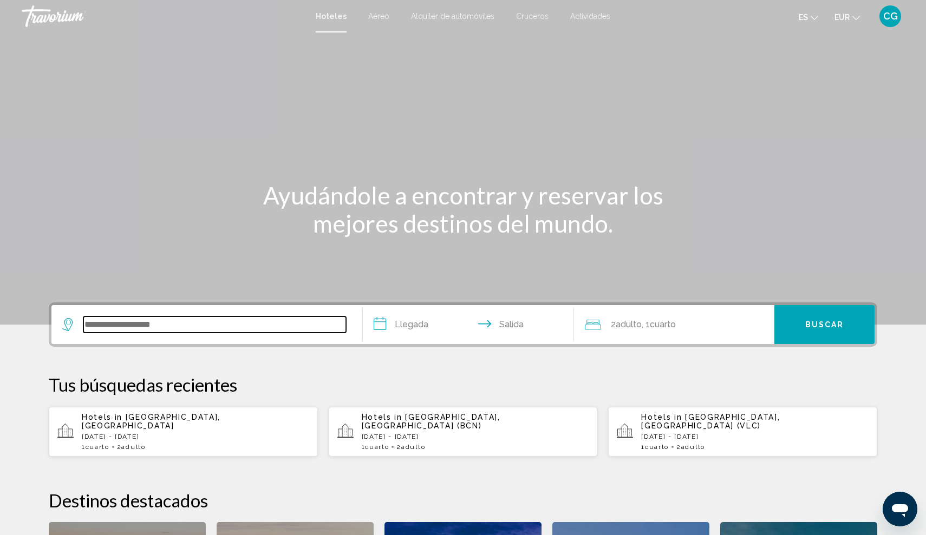
click at [137, 329] on input "Search widget" at bounding box center [214, 325] width 263 height 16
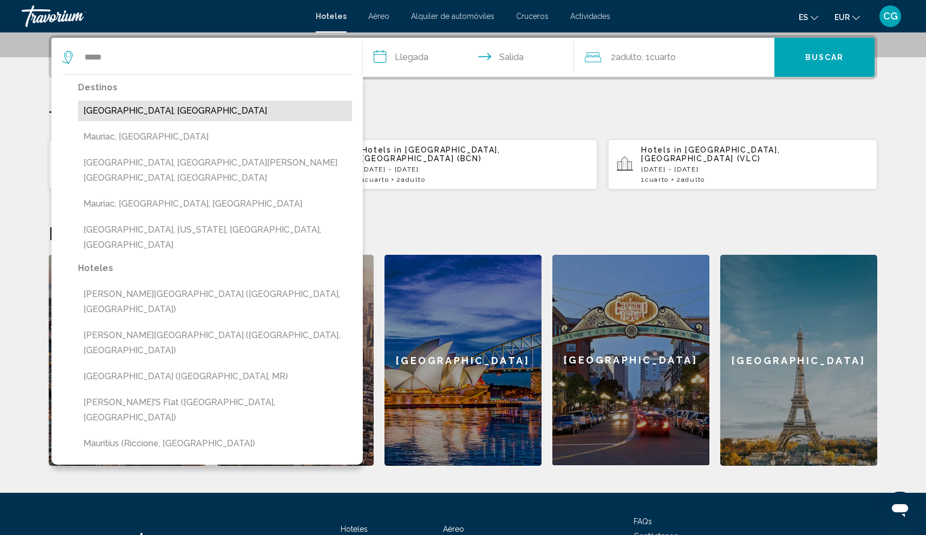
click at [176, 109] on button "[GEOGRAPHIC_DATA], [GEOGRAPHIC_DATA]" at bounding box center [215, 111] width 274 height 21
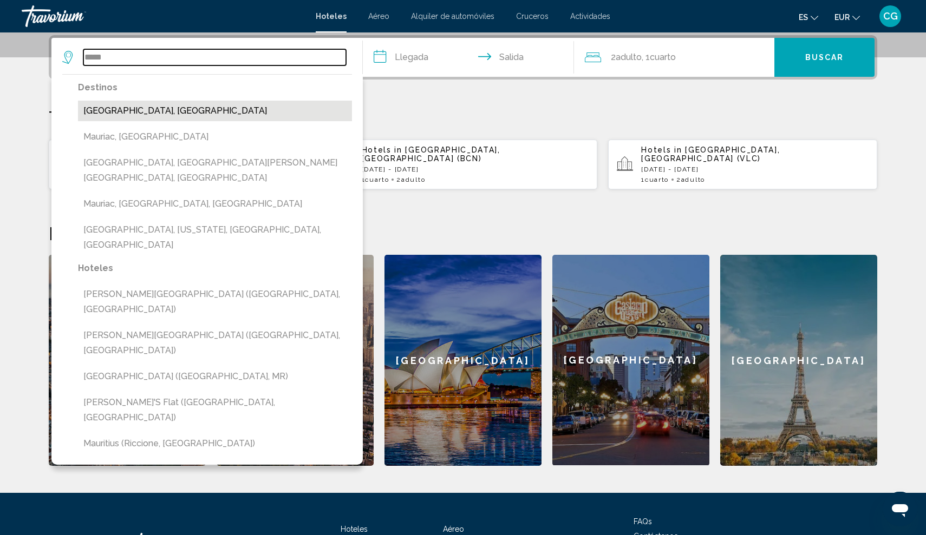
type input "**********"
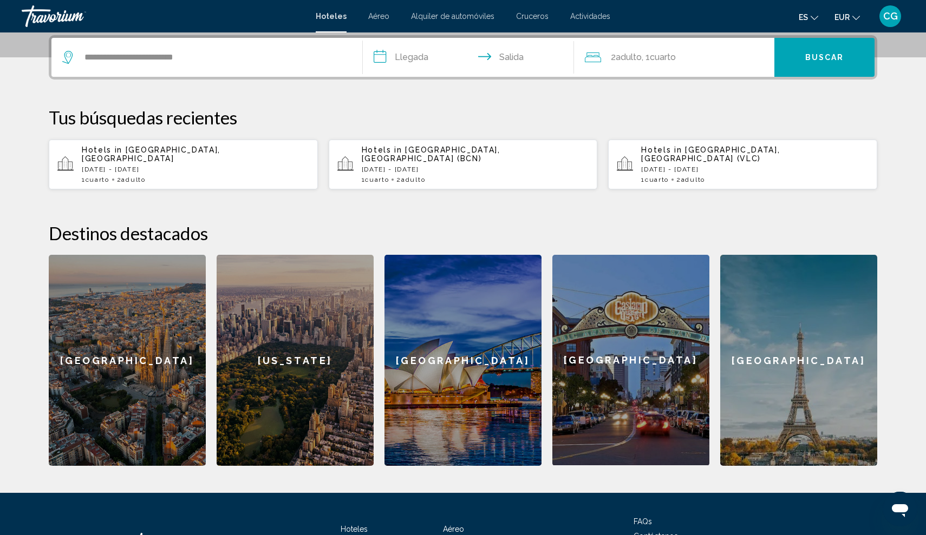
click at [404, 62] on input "**********" at bounding box center [470, 59] width 215 height 42
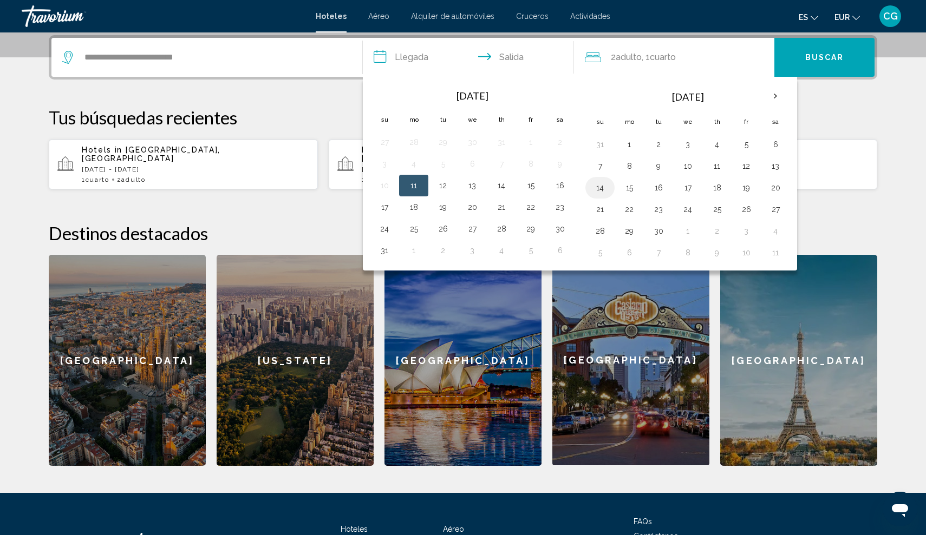
click at [600, 189] on button "14" at bounding box center [599, 187] width 17 height 15
click at [688, 191] on button "17" at bounding box center [687, 187] width 17 height 15
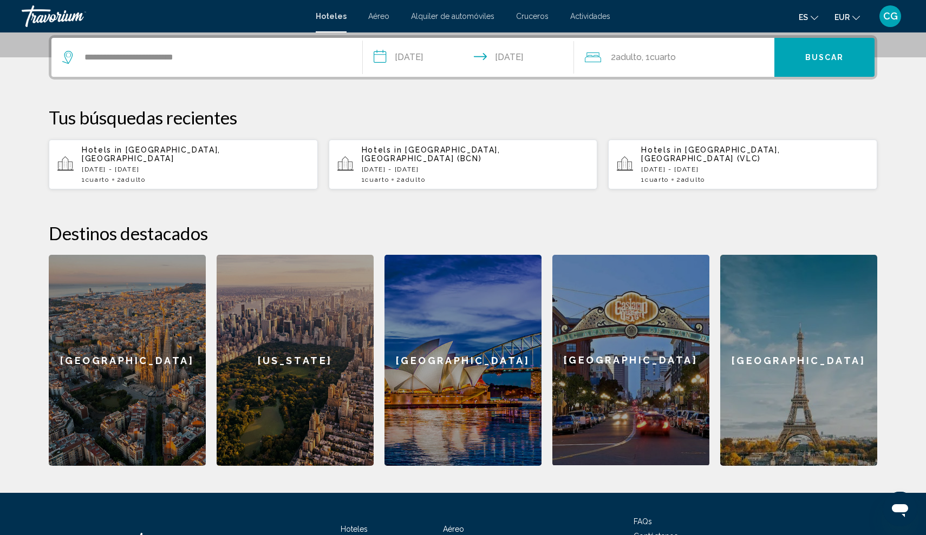
click at [410, 54] on input "**********" at bounding box center [470, 59] width 215 height 42
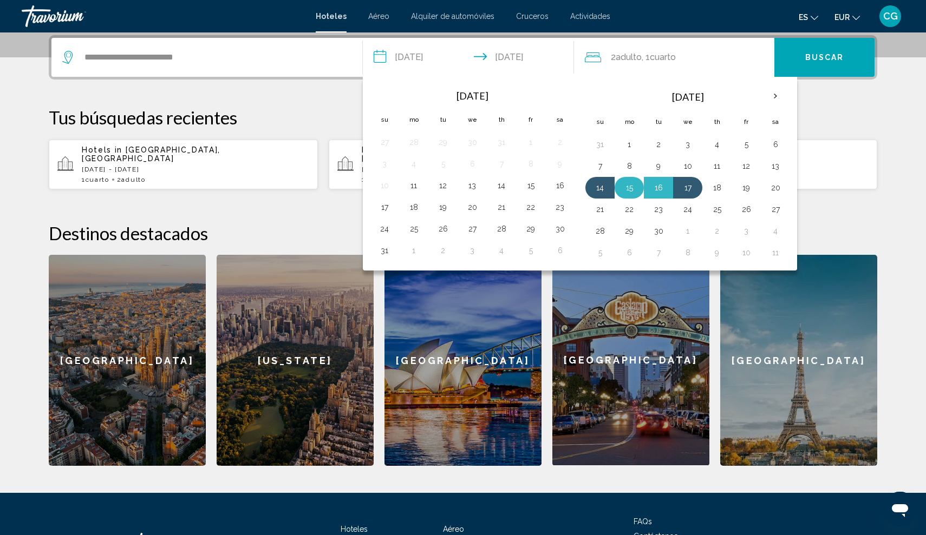
click at [628, 191] on button "15" at bounding box center [628, 187] width 17 height 15
click at [723, 194] on button "18" at bounding box center [716, 187] width 17 height 15
type input "**********"
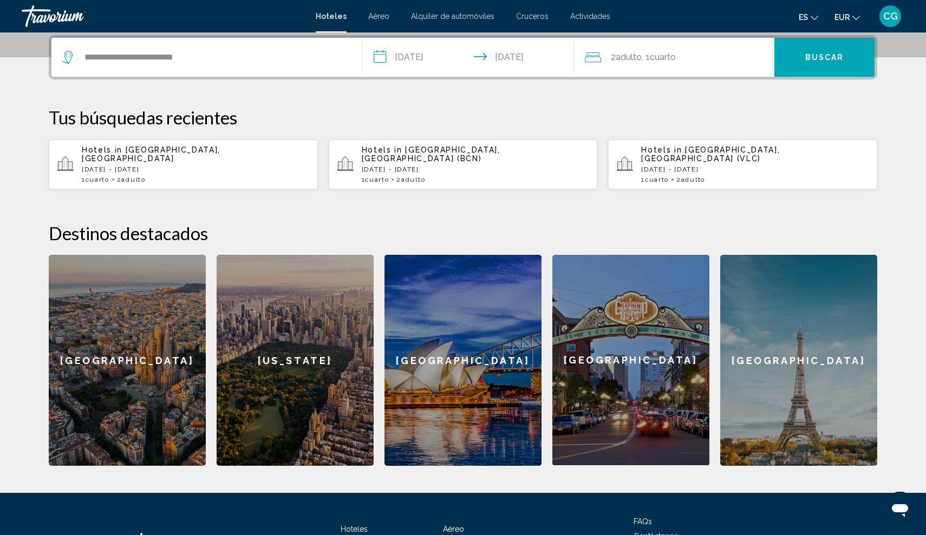
click at [828, 58] on span "Buscar" at bounding box center [824, 58] width 39 height 9
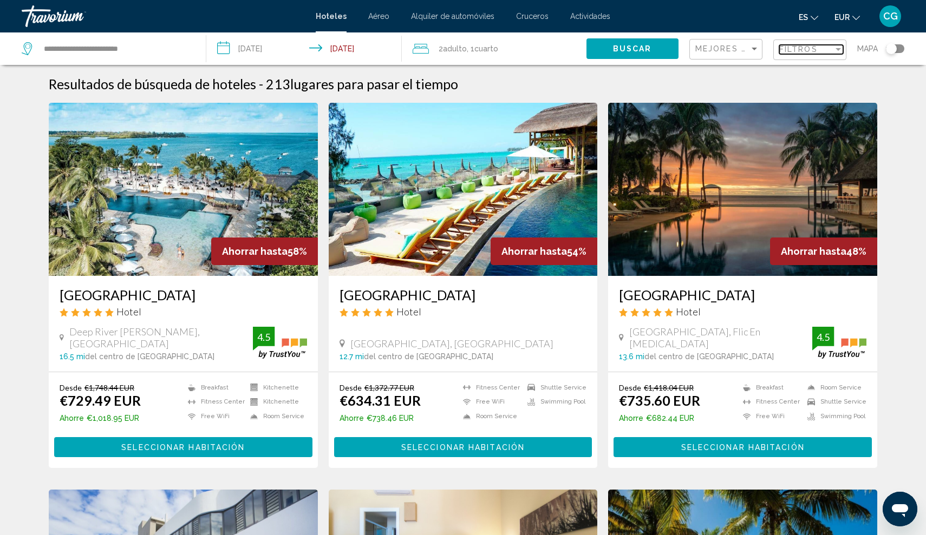
click at [833, 50] on div "Filter" at bounding box center [838, 49] width 10 height 9
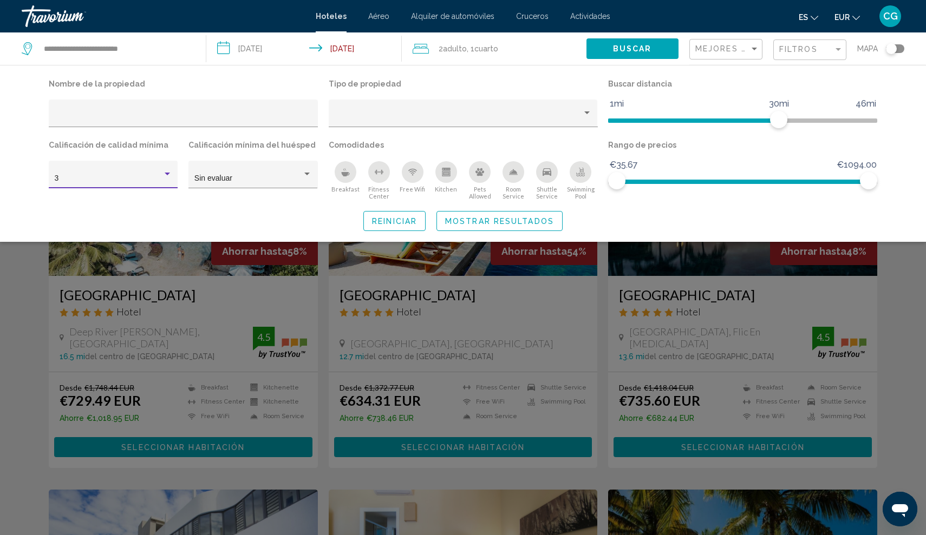
click at [160, 176] on div "3" at bounding box center [109, 178] width 108 height 9
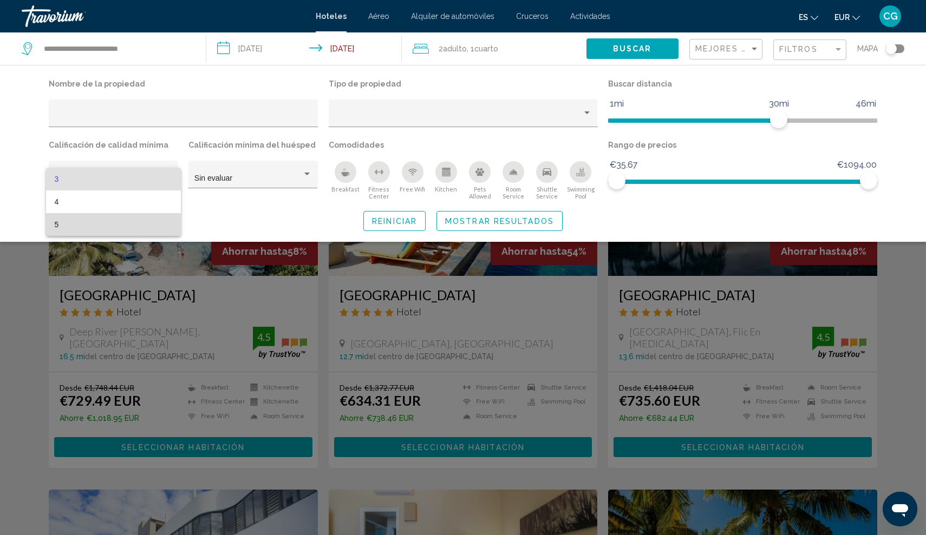
click at [137, 225] on span "5" at bounding box center [113, 224] width 117 height 23
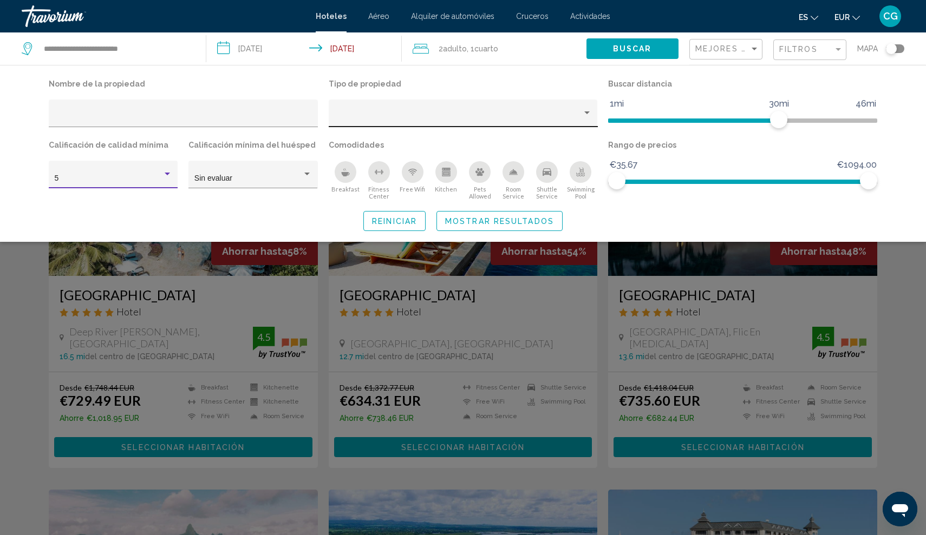
click at [487, 116] on div "Property type" at bounding box center [458, 117] width 248 height 9
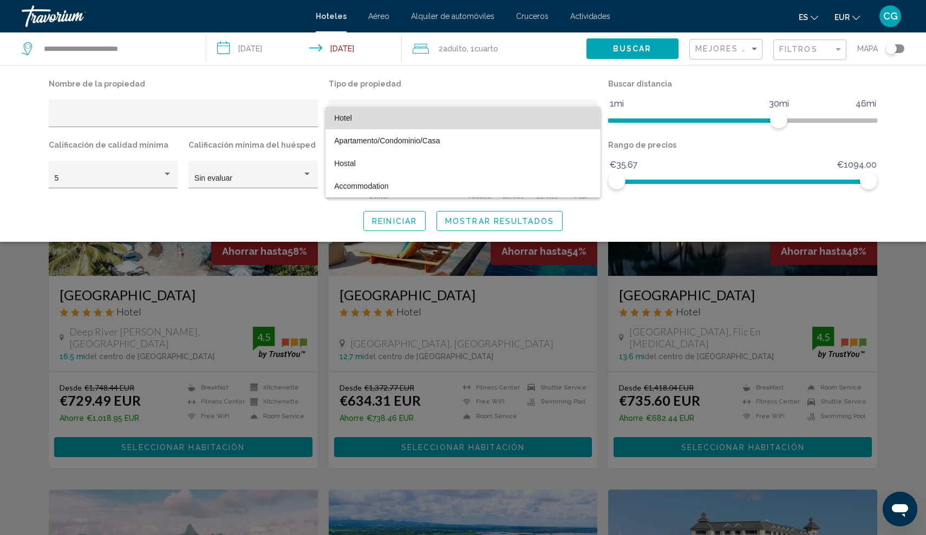
click at [487, 116] on span "Hotel" at bounding box center [463, 118] width 258 height 23
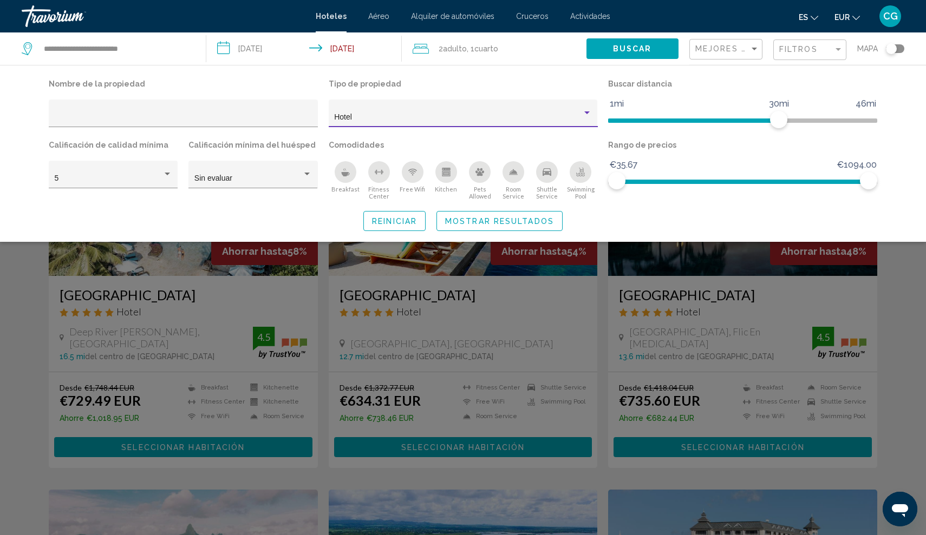
click at [534, 225] on span "Mostrar resultados" at bounding box center [499, 221] width 109 height 9
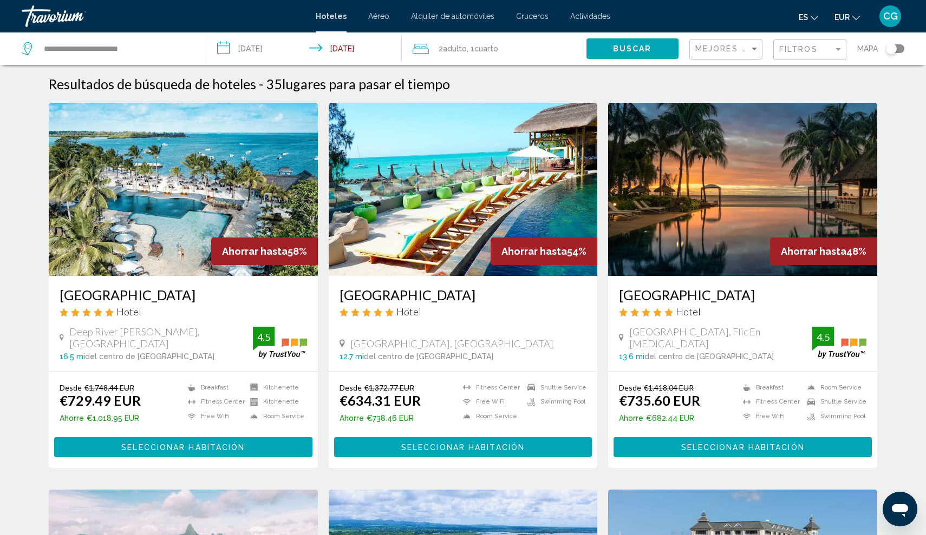
click at [895, 49] on div "Toggle map" at bounding box center [891, 48] width 11 height 11
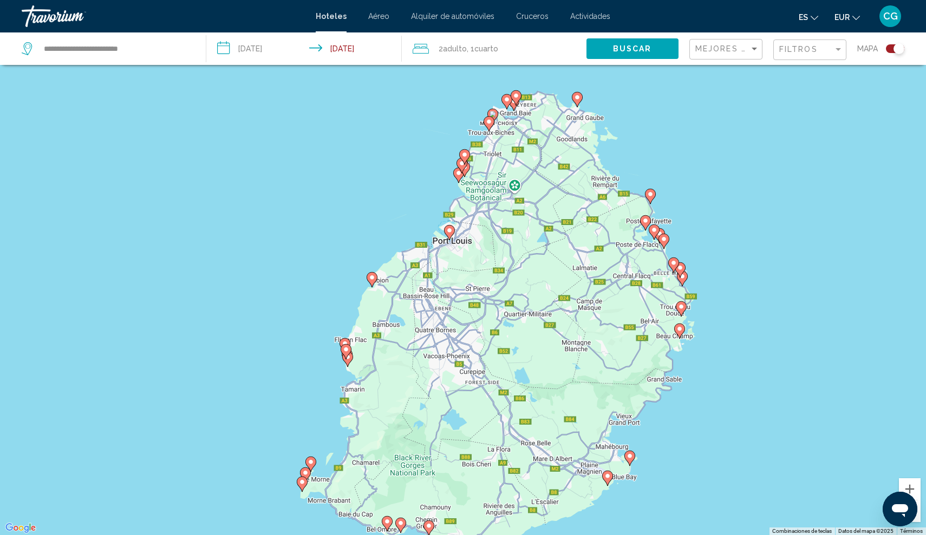
drag, startPoint x: 594, startPoint y: 222, endPoint x: 622, endPoint y: 276, distance: 60.0
click at [622, 276] on div "Para activar la función de arrastre con el teclado, pulsa Alt + Intro. Cuando h…" at bounding box center [463, 267] width 926 height 535
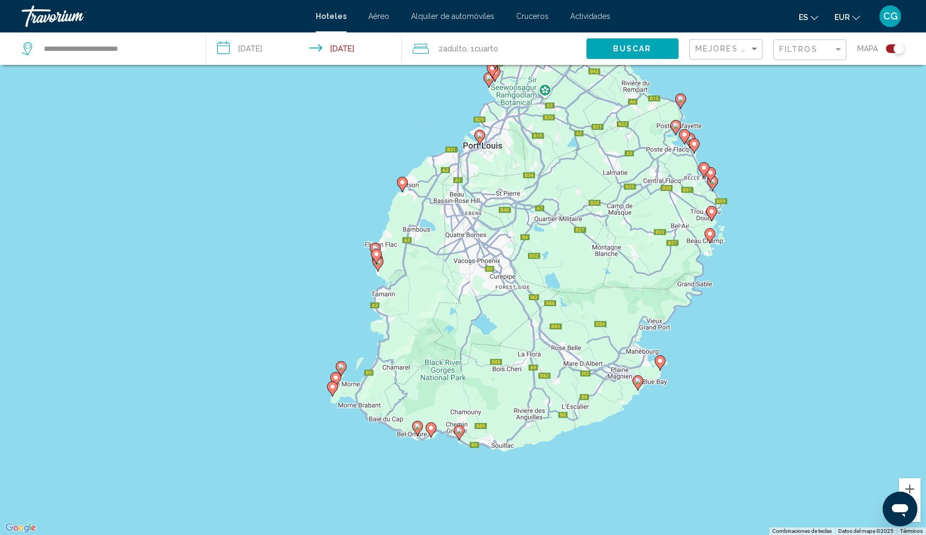
drag, startPoint x: 550, startPoint y: 267, endPoint x: 581, endPoint y: 169, distance: 103.2
click at [581, 169] on div "Para activar la función de arrastre con el teclado, pulsa Alt + Intro. Cuando h…" at bounding box center [463, 267] width 926 height 535
click at [911, 485] on button "Ampliar" at bounding box center [909, 489] width 22 height 22
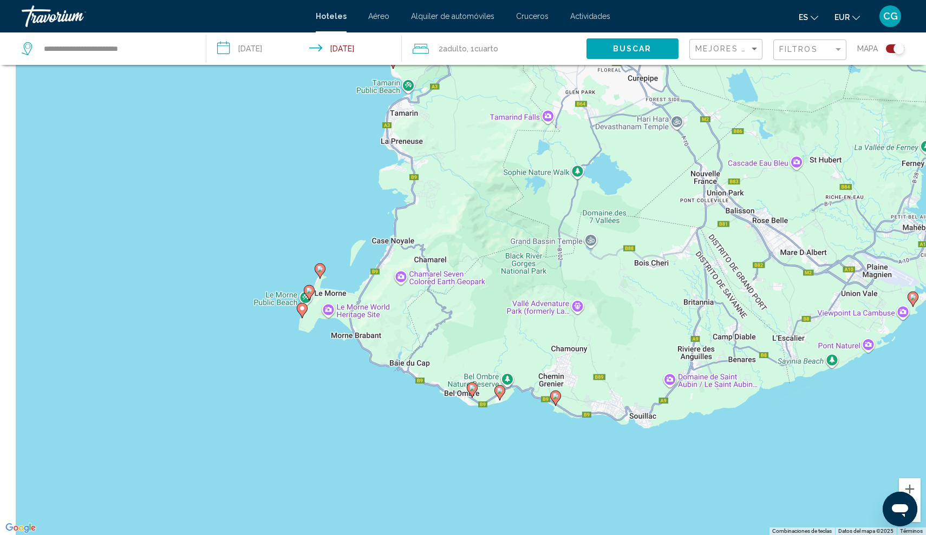
drag, startPoint x: 657, startPoint y: 359, endPoint x: 787, endPoint y: 141, distance: 253.4
click at [787, 141] on div "Para activar la función de arrastre con el teclado, pulsa Alt + Intro. Cuando h…" at bounding box center [463, 267] width 926 height 535
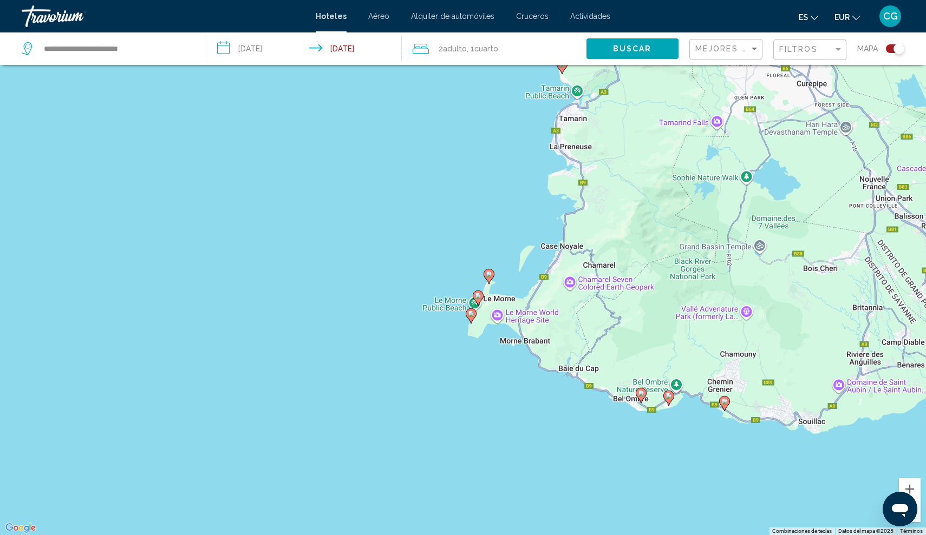
drag, startPoint x: 408, startPoint y: 268, endPoint x: 545, endPoint y: 286, distance: 137.6
click at [545, 286] on div "Para activar la función de arrastre con el teclado, pulsa Alt + Intro. Cuando h…" at bounding box center [463, 267] width 926 height 535
click at [912, 485] on button "Ampliar" at bounding box center [909, 489] width 22 height 22
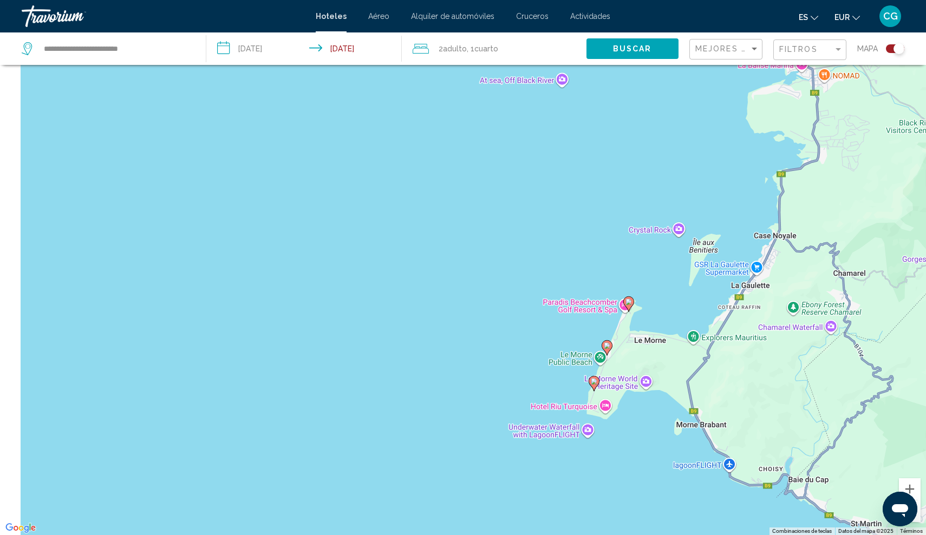
drag, startPoint x: 653, startPoint y: 381, endPoint x: 774, endPoint y: 394, distance: 121.9
click at [774, 394] on div "Para activar la función de arrastre con el teclado, pulsa Alt + Intro. Cuando h…" at bounding box center [463, 267] width 926 height 535
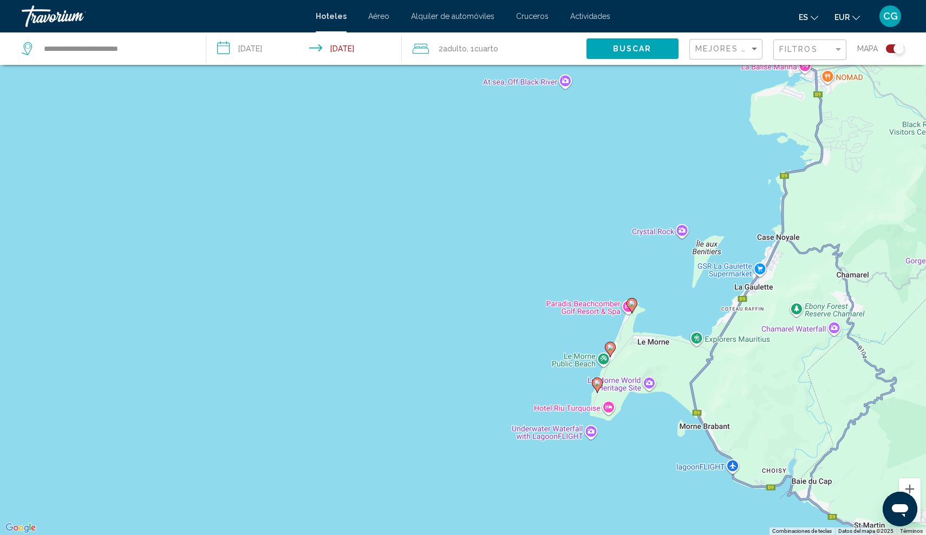
click at [632, 300] on image "Main content" at bounding box center [631, 303] width 6 height 6
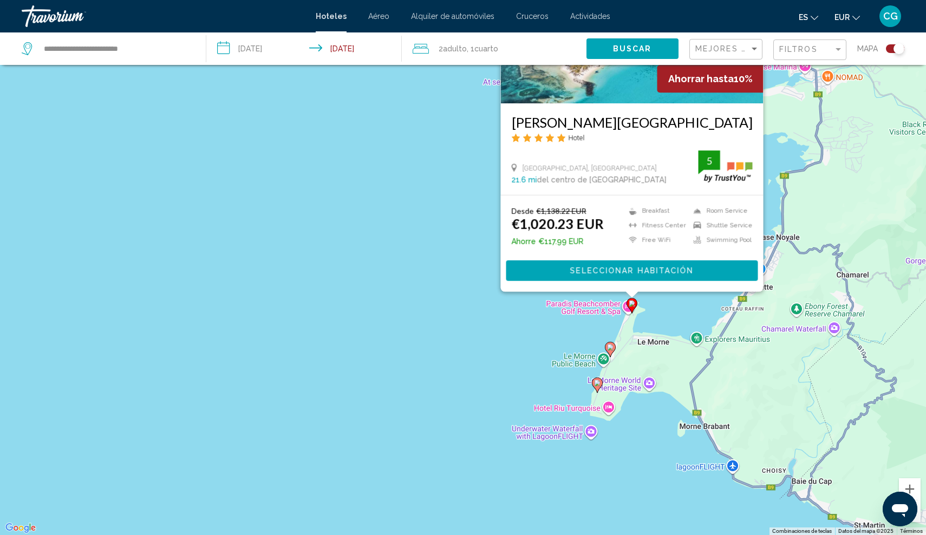
scroll to position [0, 0]
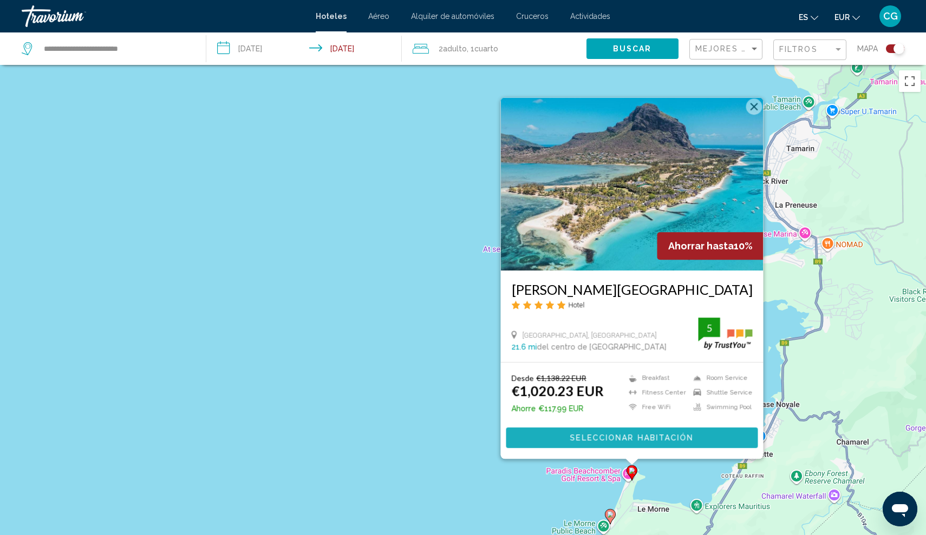
click at [647, 437] on span "Seleccionar habitación" at bounding box center [631, 438] width 123 height 9
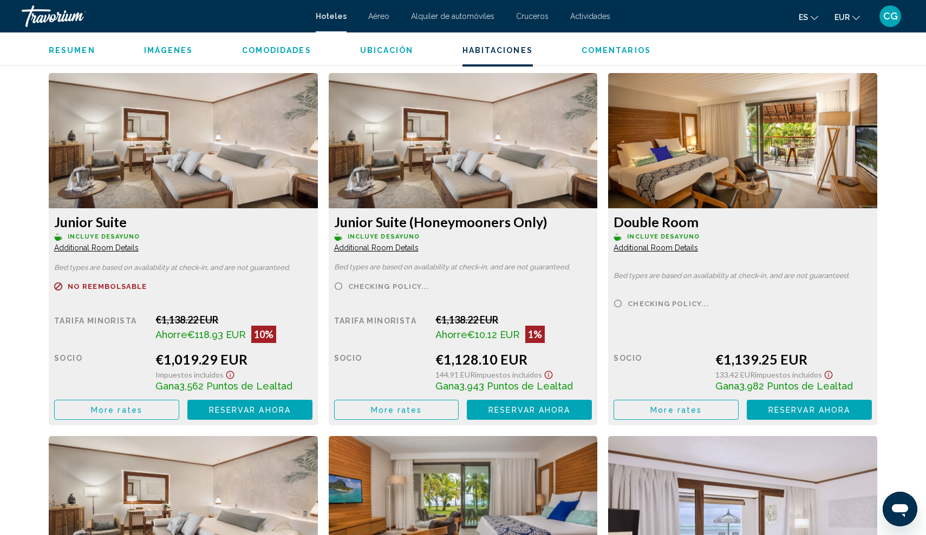
scroll to position [1400, 0]
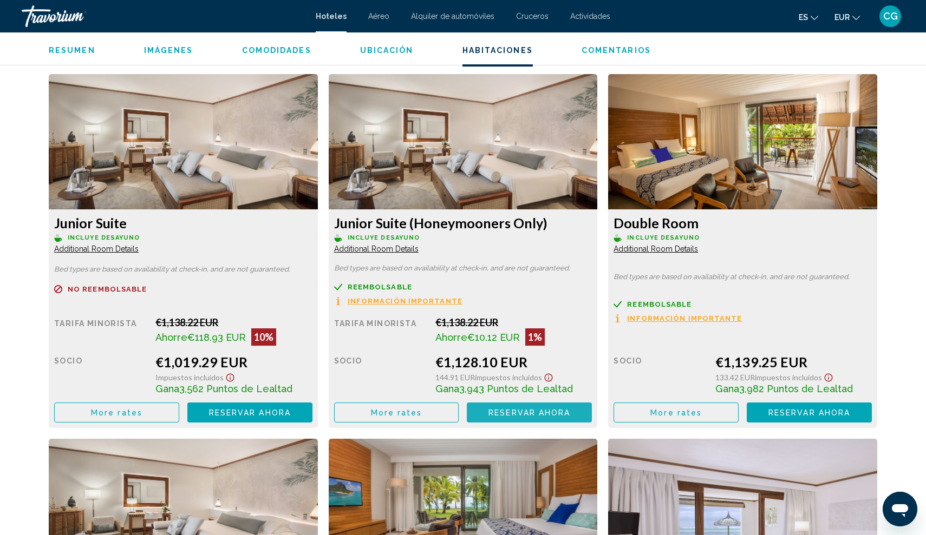
click at [526, 409] on span "Reservar ahora" at bounding box center [529, 413] width 82 height 9
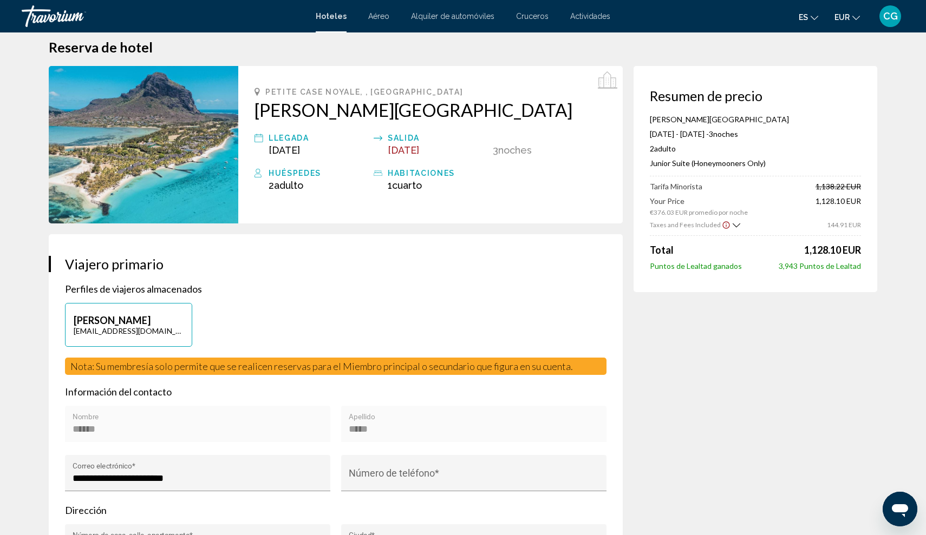
scroll to position [17, 0]
